Goal: Information Seeking & Learning: Learn about a topic

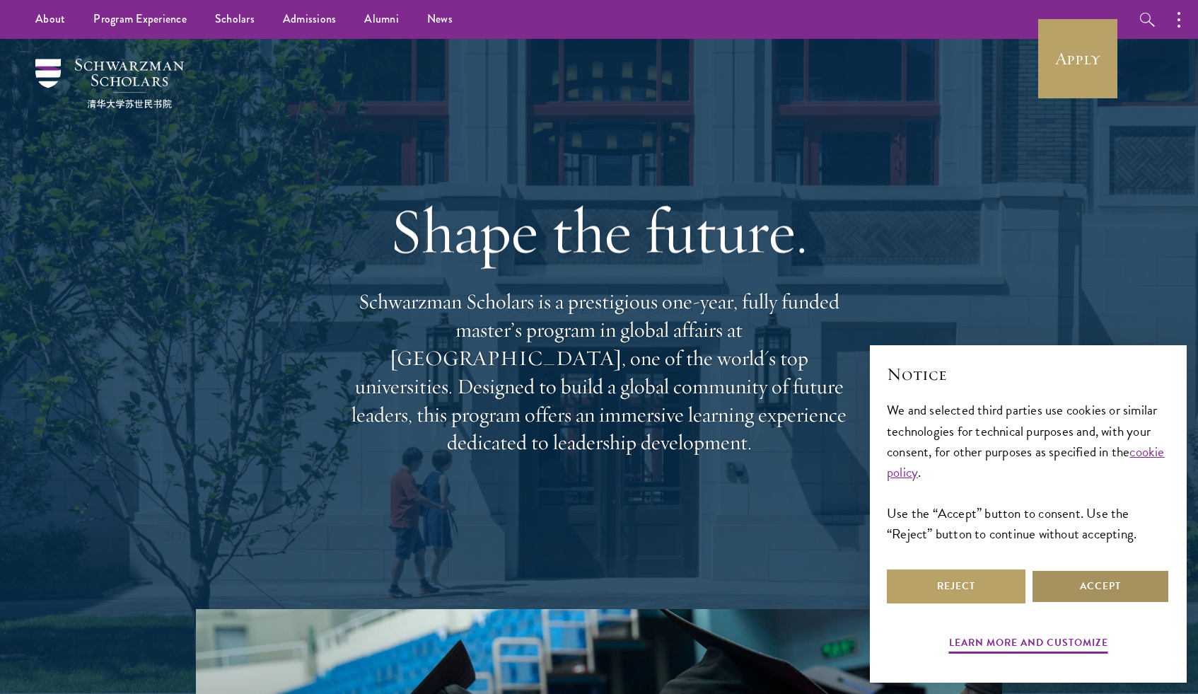
click at [1114, 599] on button "Accept" at bounding box center [1100, 586] width 139 height 34
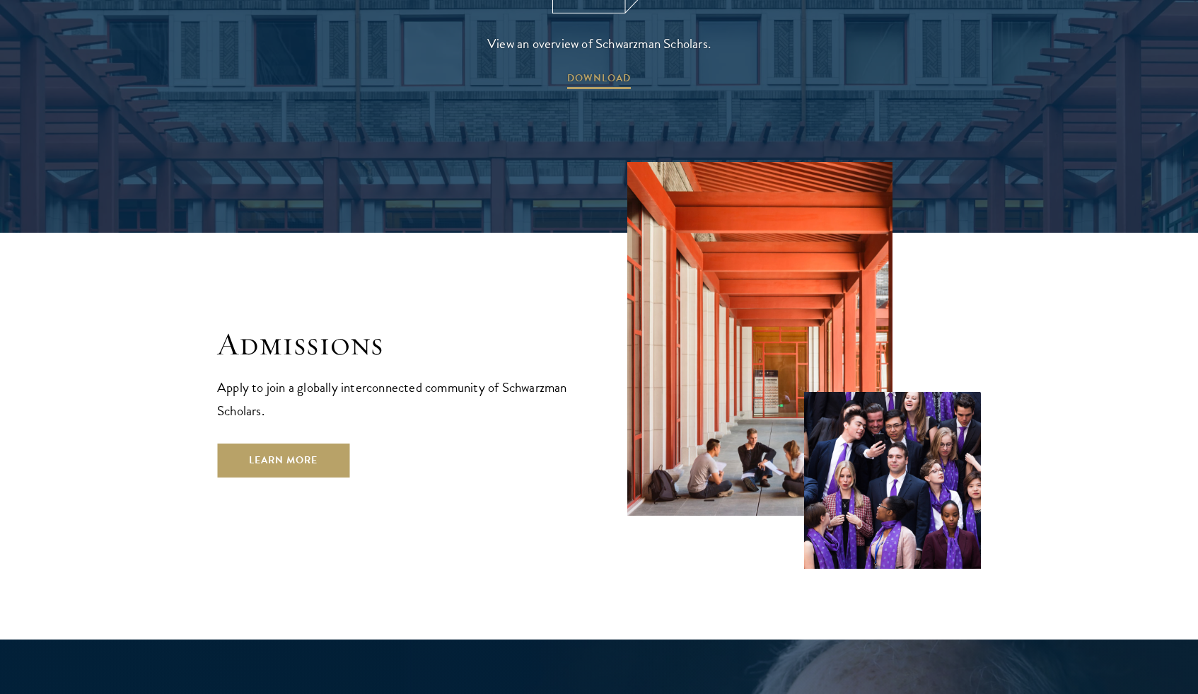
scroll to position [2363, 0]
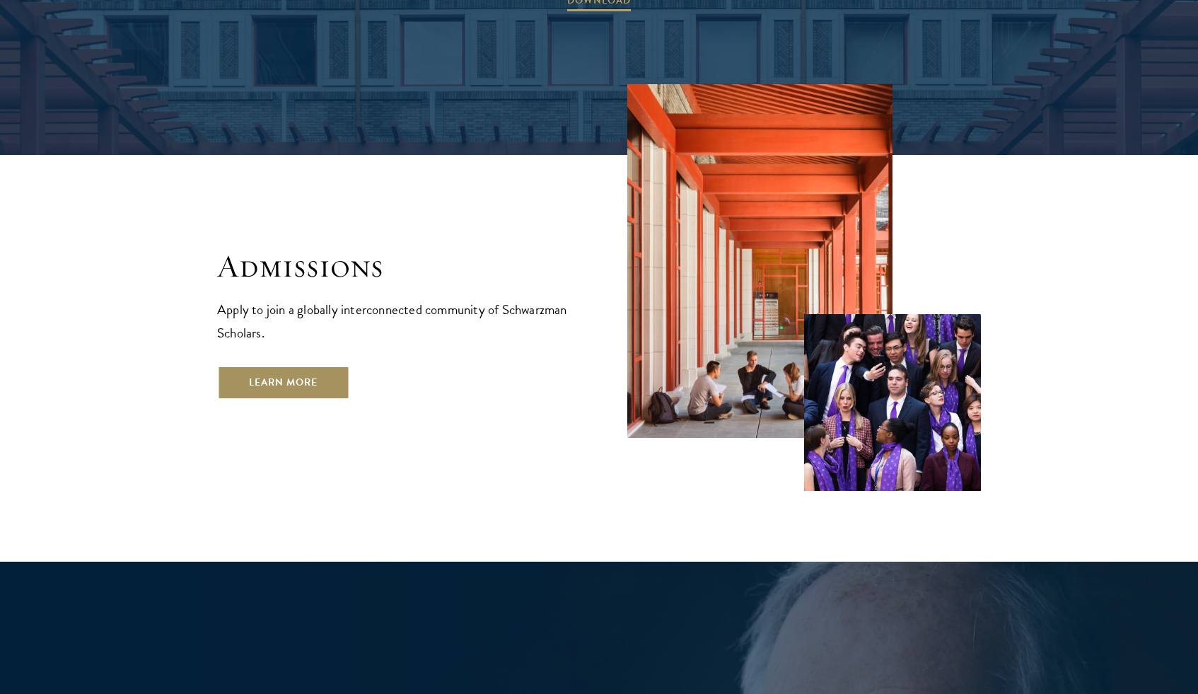
click at [328, 366] on link "Learn More" at bounding box center [283, 383] width 132 height 34
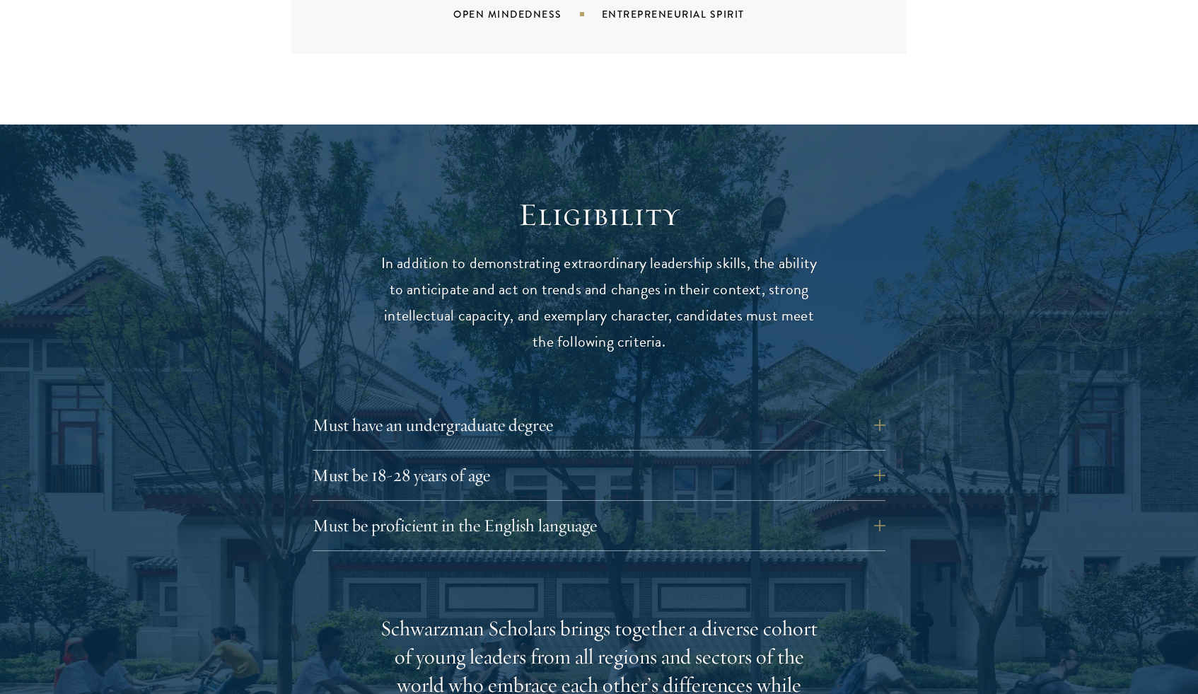
scroll to position [1744, 0]
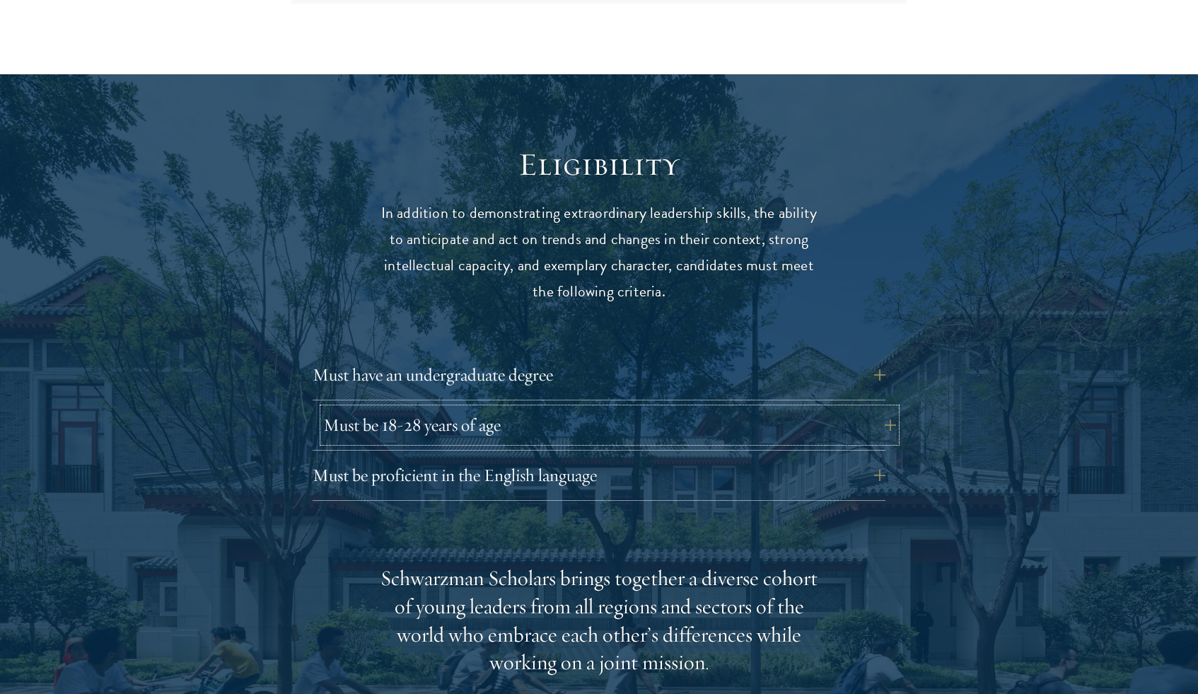
click at [451, 408] on button "Must be 18-28 years of age" at bounding box center [609, 425] width 573 height 34
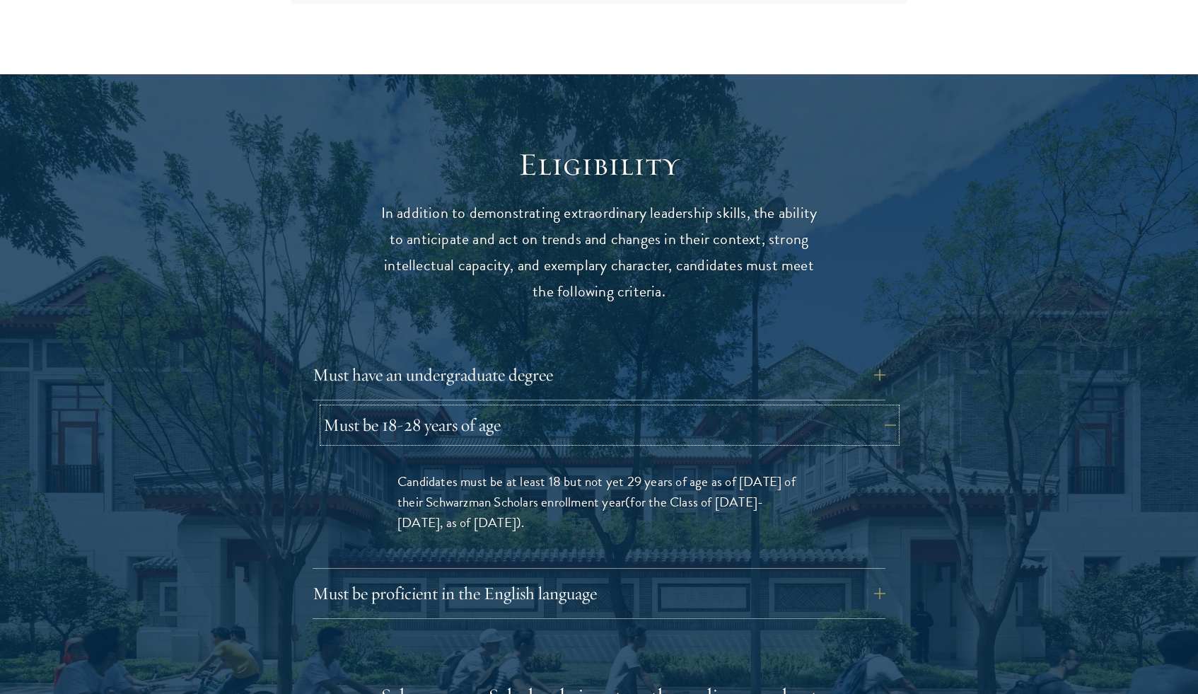
click at [451, 408] on button "Must be 18-28 years of age" at bounding box center [609, 425] width 573 height 34
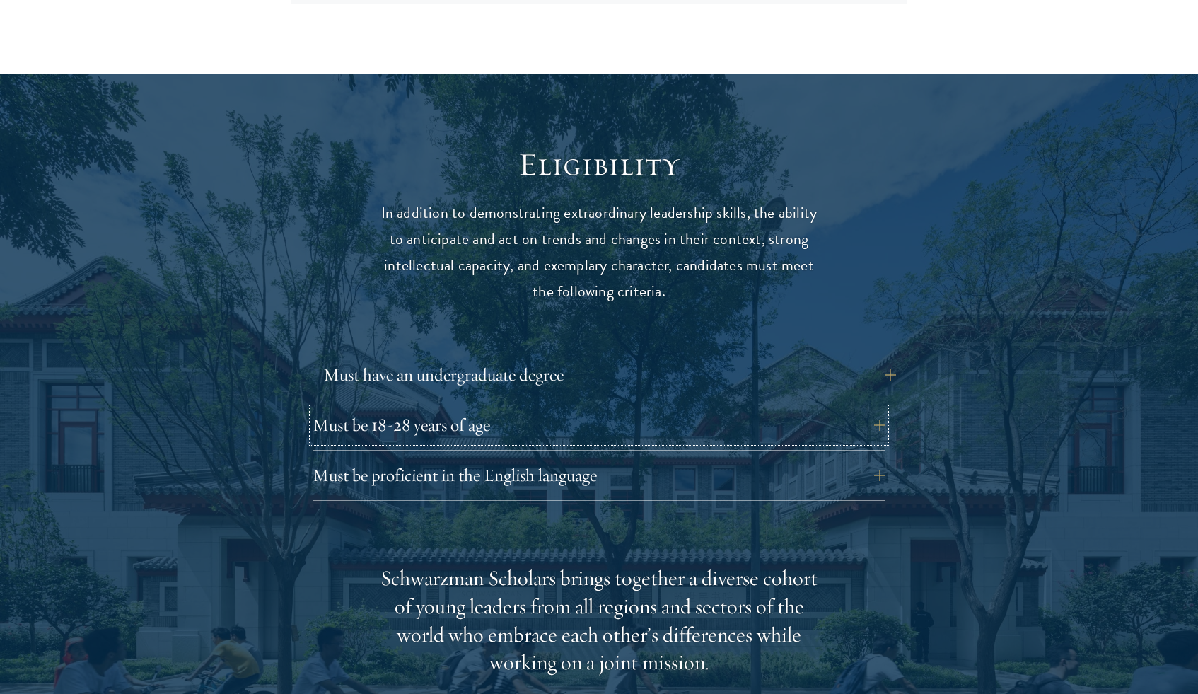
click at [474, 358] on button "Must have an undergraduate degree" at bounding box center [609, 375] width 573 height 34
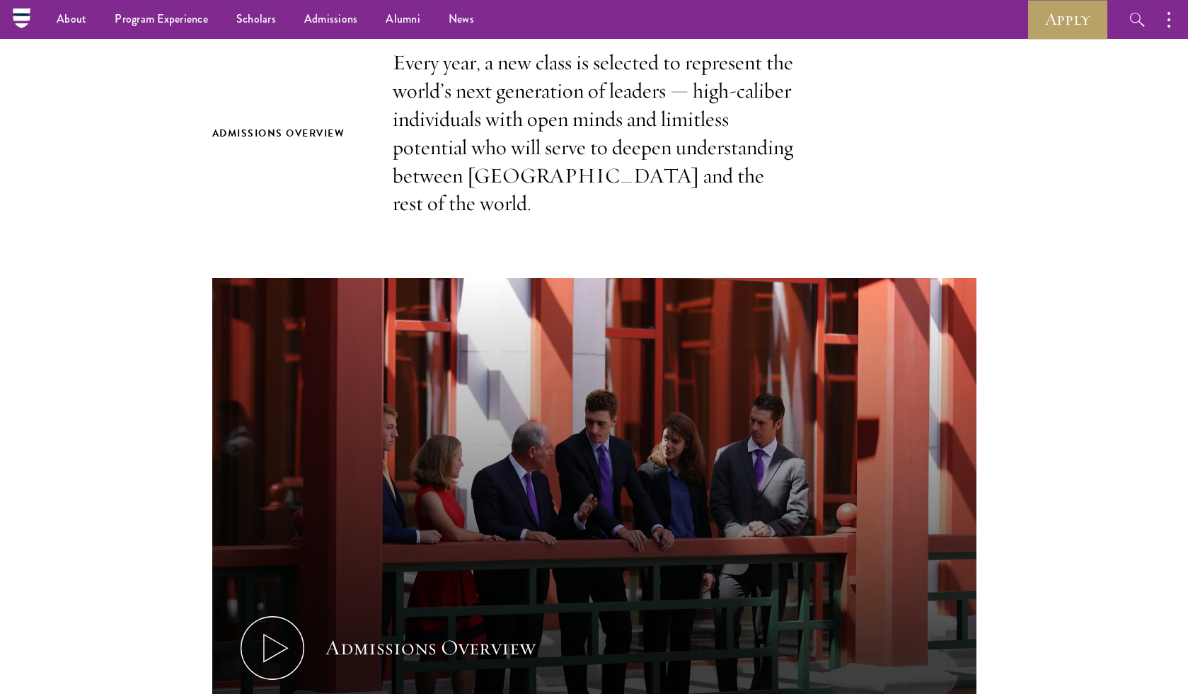
scroll to position [0, 0]
